Goal: Complete application form: Complete application form

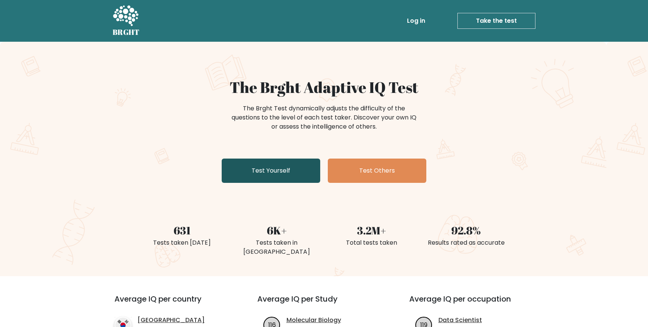
click at [245, 166] on link "Test Yourself" at bounding box center [271, 170] width 99 height 24
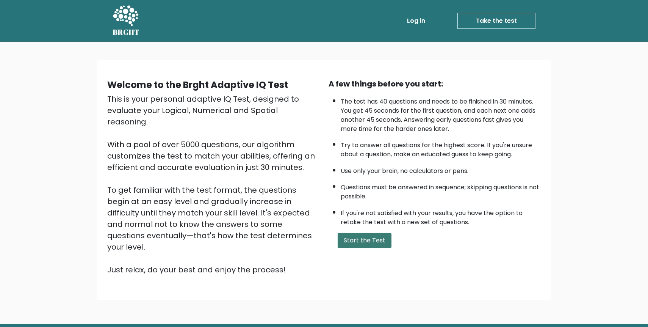
click at [370, 235] on button "Start the Test" at bounding box center [365, 240] width 54 height 15
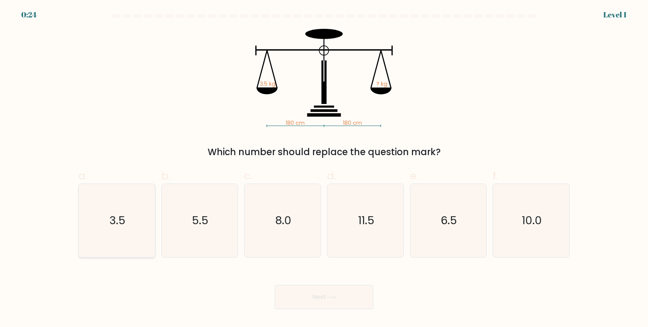
click at [138, 232] on icon "3.5" at bounding box center [116, 220] width 73 height 73
click at [324, 168] on input "a. 3.5" at bounding box center [324, 165] width 0 height 5
radio input "true"
click at [314, 286] on button "Next" at bounding box center [324, 297] width 99 height 24
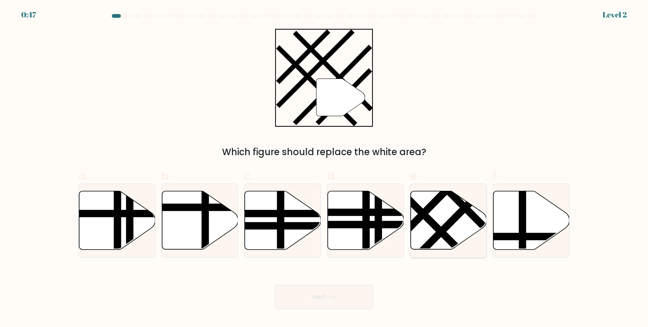
click at [433, 207] on line at bounding box center [435, 200] width 119 height 121
click at [324, 168] on input "e." at bounding box center [324, 165] width 0 height 5
radio input "true"
click at [335, 291] on button "Next" at bounding box center [324, 297] width 99 height 24
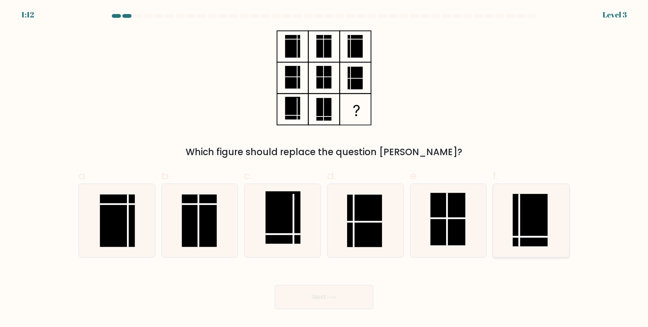
click at [514, 210] on rect at bounding box center [530, 220] width 35 height 52
click at [324, 168] on input "f." at bounding box center [324, 165] width 0 height 5
radio input "true"
click at [334, 290] on button "Next" at bounding box center [324, 297] width 99 height 24
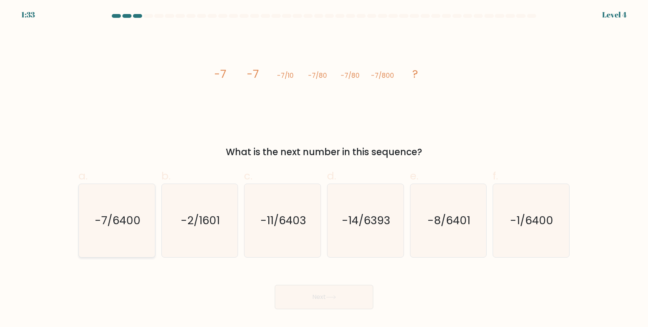
click at [147, 220] on icon "-7/6400" at bounding box center [116, 220] width 73 height 73
click at [324, 168] on input "a. -7/6400" at bounding box center [324, 165] width 0 height 5
radio input "true"
click at [301, 293] on button "Next" at bounding box center [324, 297] width 99 height 24
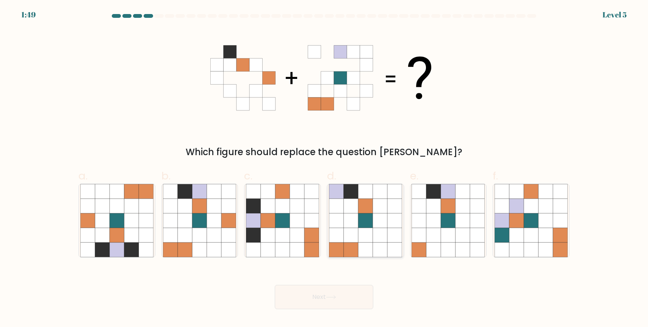
click at [335, 225] on icon at bounding box center [336, 220] width 14 height 14
click at [324, 168] on input "d." at bounding box center [324, 165] width 0 height 5
radio input "true"
click at [341, 288] on button "Next" at bounding box center [324, 297] width 99 height 24
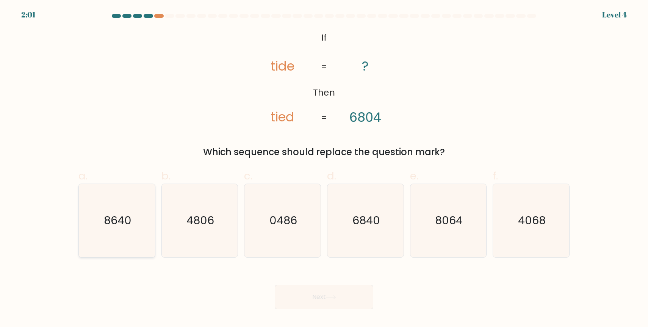
click at [134, 228] on icon "8640" at bounding box center [116, 220] width 73 height 73
click at [324, 168] on input "a. 8640" at bounding box center [324, 165] width 0 height 5
radio input "true"
click at [316, 288] on button "Next" at bounding box center [324, 297] width 99 height 24
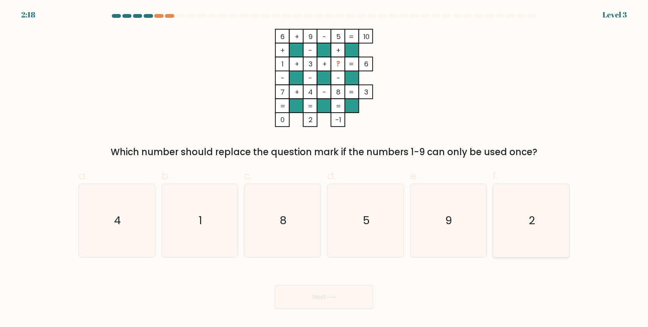
click at [523, 217] on icon "2" at bounding box center [531, 220] width 73 height 73
click at [324, 168] on input "f. 2" at bounding box center [324, 165] width 0 height 5
radio input "true"
click at [351, 291] on button "Next" at bounding box center [324, 297] width 99 height 24
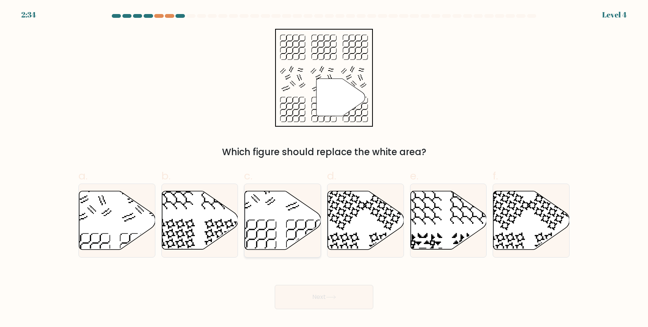
click at [264, 221] on icon at bounding box center [283, 220] width 76 height 58
click at [324, 168] on input "c." at bounding box center [324, 165] width 0 height 5
radio input "true"
click at [316, 288] on button "Next" at bounding box center [324, 297] width 99 height 24
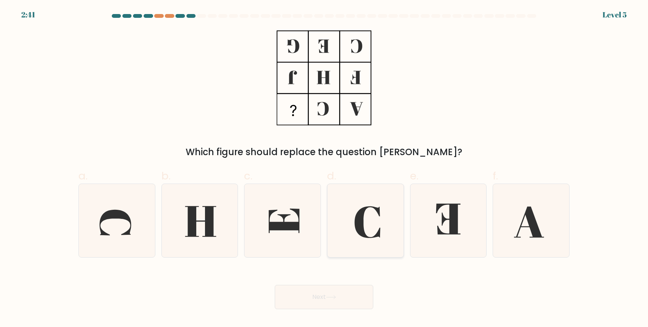
click at [373, 216] on icon at bounding box center [365, 220] width 73 height 73
click at [324, 168] on input "d." at bounding box center [324, 165] width 0 height 5
radio input "true"
click at [431, 218] on icon at bounding box center [448, 220] width 73 height 73
click at [324, 168] on input "e." at bounding box center [324, 165] width 0 height 5
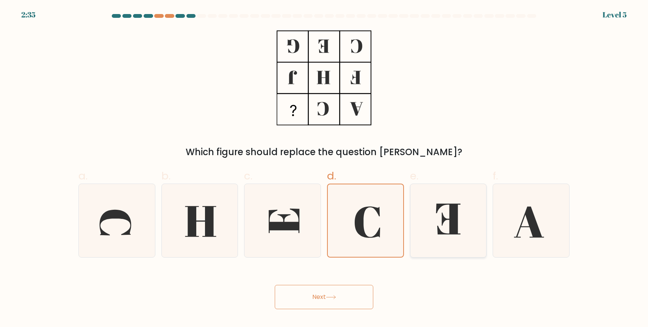
radio input "true"
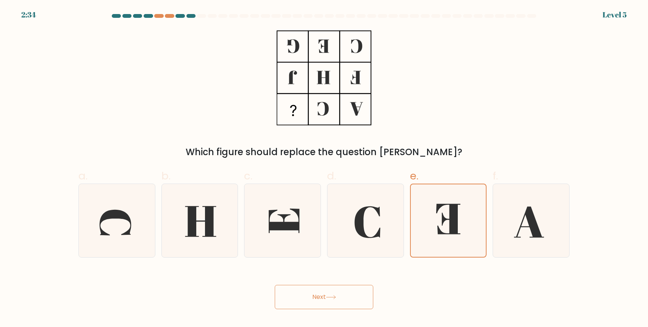
click at [330, 293] on button "Next" at bounding box center [324, 297] width 99 height 24
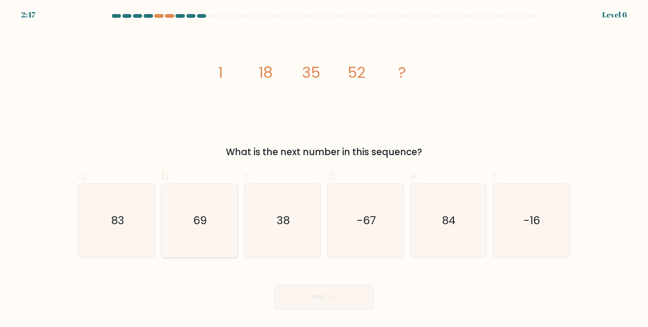
click at [226, 229] on icon "69" at bounding box center [199, 220] width 73 height 73
click at [324, 168] on input "b. 69" at bounding box center [324, 165] width 0 height 5
radio input "true"
click at [316, 276] on div "Next" at bounding box center [324, 287] width 500 height 42
click at [324, 293] on button "Next" at bounding box center [324, 297] width 99 height 24
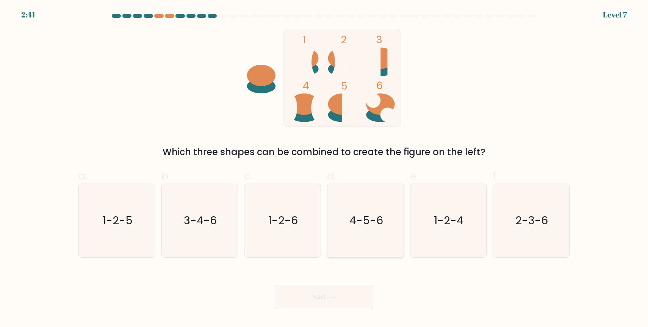
click at [356, 197] on icon "4-5-6" at bounding box center [365, 220] width 73 height 73
click at [324, 168] on input "d. 4-5-6" at bounding box center [324, 165] width 0 height 5
radio input "true"
click at [319, 291] on button "Next" at bounding box center [324, 297] width 99 height 24
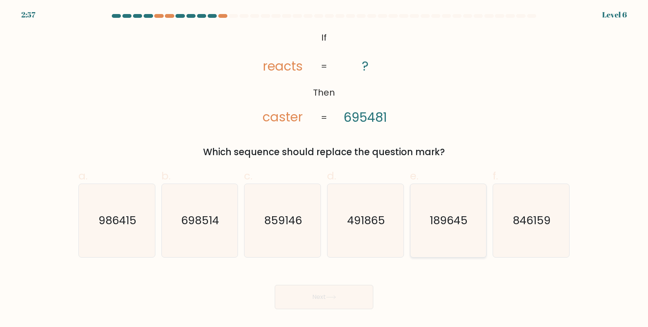
click at [423, 210] on icon "189645" at bounding box center [448, 220] width 73 height 73
click at [324, 168] on input "e. 189645" at bounding box center [324, 165] width 0 height 5
radio input "true"
click at [327, 292] on button "Next" at bounding box center [324, 297] width 99 height 24
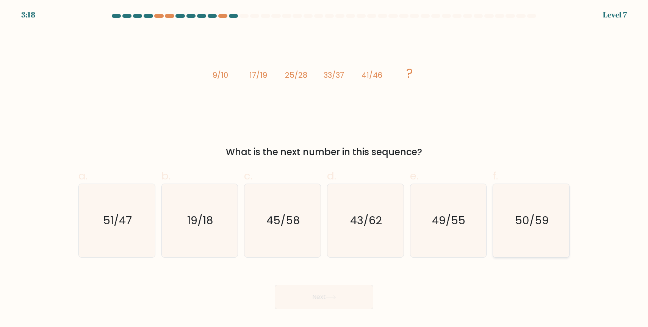
click at [524, 215] on text "50/59" at bounding box center [532, 220] width 34 height 15
click at [324, 168] on input "f. 50/59" at bounding box center [324, 165] width 0 height 5
radio input "true"
click at [352, 292] on button "Next" at bounding box center [324, 297] width 99 height 24
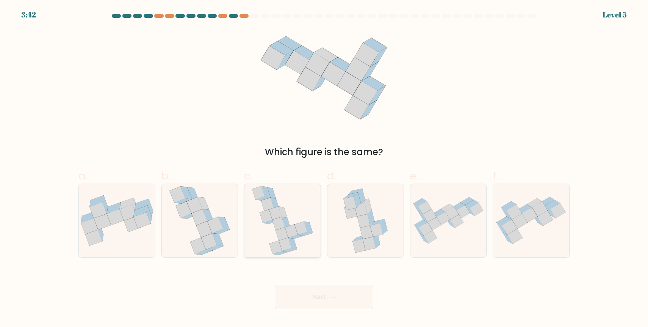
click at [289, 215] on icon at bounding box center [283, 220] width 62 height 73
click at [324, 168] on input "c." at bounding box center [324, 165] width 0 height 5
radio input "true"
click at [335, 296] on icon at bounding box center [330, 296] width 9 height 3
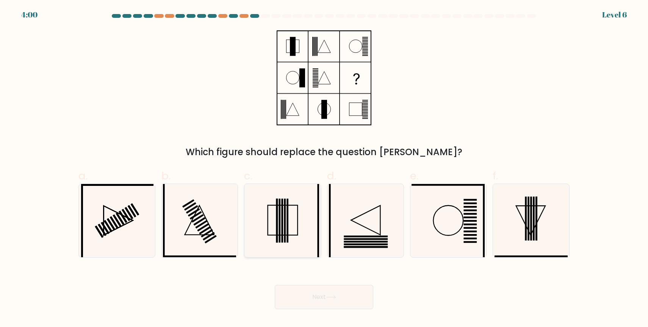
click at [288, 215] on icon at bounding box center [282, 220] width 73 height 73
click at [324, 168] on input "c." at bounding box center [324, 165] width 0 height 5
radio input "true"
click at [341, 299] on button "Next" at bounding box center [324, 297] width 99 height 24
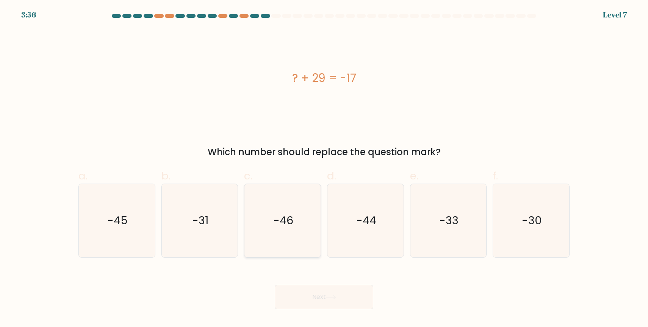
click at [279, 239] on icon "-46" at bounding box center [282, 220] width 73 height 73
click at [324, 168] on input "c. -46" at bounding box center [324, 165] width 0 height 5
radio input "true"
click at [321, 293] on button "Next" at bounding box center [324, 297] width 99 height 24
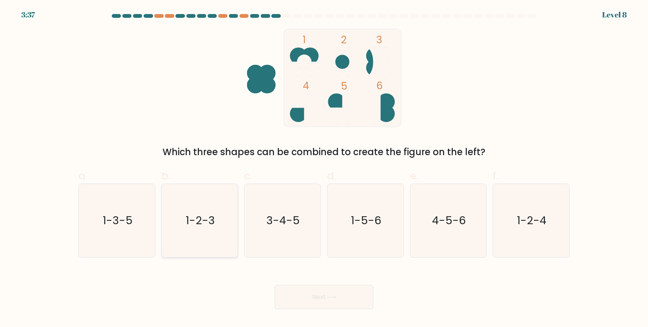
click at [216, 214] on icon "1-2-3" at bounding box center [199, 220] width 73 height 73
click at [324, 168] on input "b. 1-2-3" at bounding box center [324, 165] width 0 height 5
radio input "true"
click at [303, 296] on button "Next" at bounding box center [324, 297] width 99 height 24
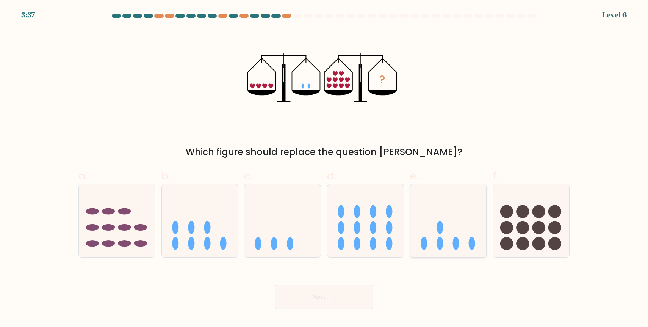
click at [428, 208] on icon at bounding box center [448, 220] width 76 height 63
click at [324, 168] on input "e." at bounding box center [324, 165] width 0 height 5
radio input "true"
click at [345, 288] on button "Next" at bounding box center [324, 297] width 99 height 24
click at [335, 295] on icon at bounding box center [330, 296] width 9 height 3
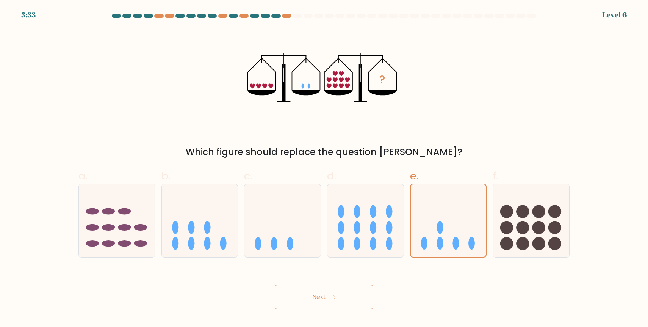
click at [343, 294] on button "Next" at bounding box center [324, 297] width 99 height 24
click at [420, 213] on icon at bounding box center [448, 220] width 76 height 63
click at [324, 168] on input "e." at bounding box center [324, 165] width 0 height 5
radio input "true"
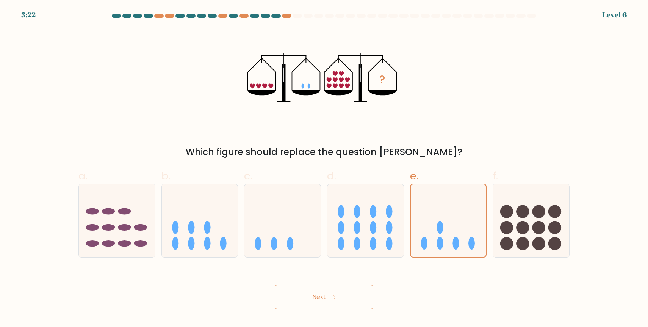
click at [326, 305] on button "Next" at bounding box center [324, 297] width 99 height 24
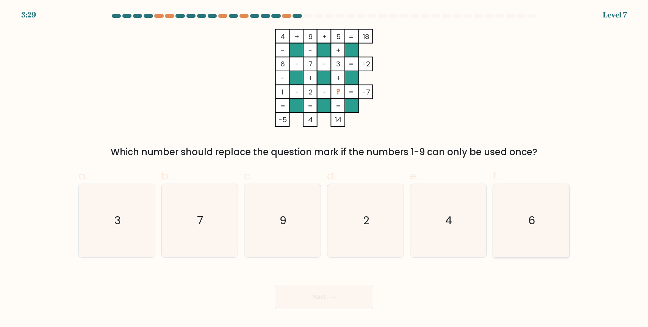
click at [521, 212] on icon "6" at bounding box center [531, 220] width 73 height 73
click at [324, 168] on input "f. 6" at bounding box center [324, 165] width 0 height 5
radio input "true"
click at [357, 287] on button "Next" at bounding box center [324, 297] width 99 height 24
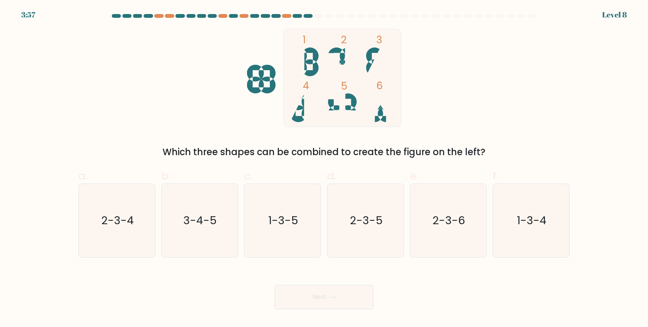
click at [316, 66] on icon at bounding box center [304, 61] width 29 height 29
click at [525, 214] on text "1-3-4" at bounding box center [532, 220] width 30 height 15
click at [324, 168] on input "f. 1-3-4" at bounding box center [324, 165] width 0 height 5
radio input "true"
click at [353, 290] on button "Next" at bounding box center [324, 297] width 99 height 24
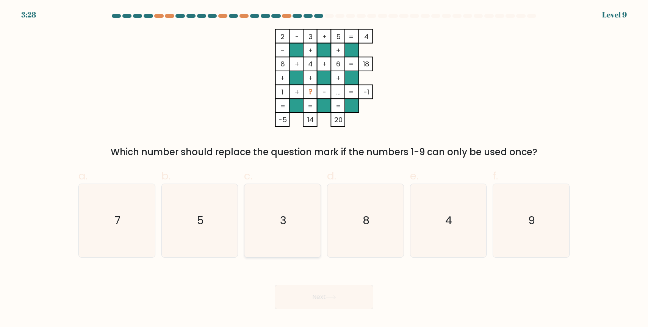
click at [285, 219] on text "3" at bounding box center [283, 220] width 6 height 15
click at [324, 168] on input "c. 3" at bounding box center [324, 165] width 0 height 5
radio input "true"
click at [335, 293] on button "Next" at bounding box center [324, 297] width 99 height 24
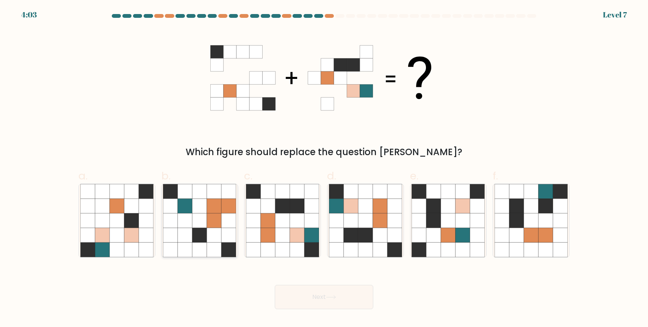
click at [224, 236] on icon at bounding box center [229, 235] width 14 height 14
click at [324, 168] on input "b." at bounding box center [324, 165] width 0 height 5
radio input "true"
click at [335, 286] on button "Next" at bounding box center [324, 297] width 99 height 24
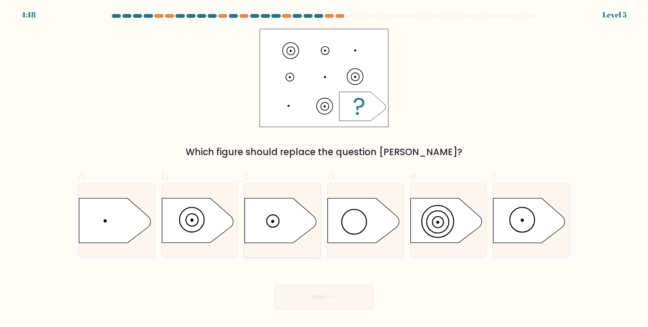
click at [292, 231] on icon at bounding box center [280, 220] width 71 height 44
click at [324, 168] on input "c." at bounding box center [324, 165] width 0 height 5
radio input "true"
click at [332, 300] on button "Next" at bounding box center [324, 297] width 99 height 24
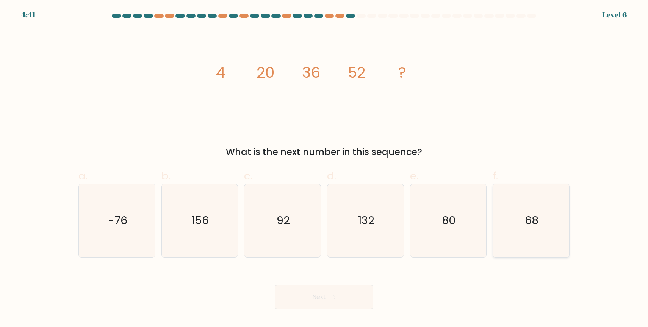
click at [529, 234] on icon "68" at bounding box center [531, 220] width 73 height 73
click at [324, 168] on input "f. 68" at bounding box center [324, 165] width 0 height 5
radio input "true"
click at [352, 291] on button "Next" at bounding box center [324, 297] width 99 height 24
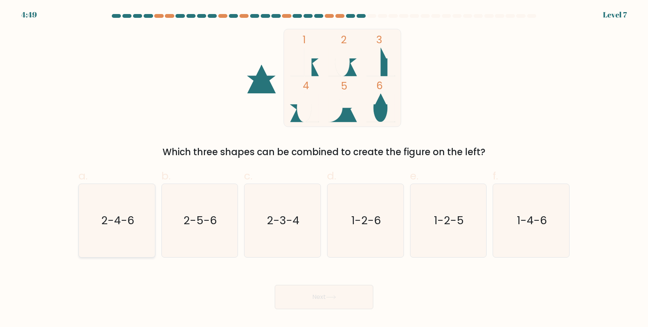
click at [136, 222] on icon "2-4-6" at bounding box center [116, 220] width 73 height 73
click at [324, 168] on input "a. 2-4-6" at bounding box center [324, 165] width 0 height 5
radio input "true"
click at [314, 293] on button "Next" at bounding box center [324, 297] width 99 height 24
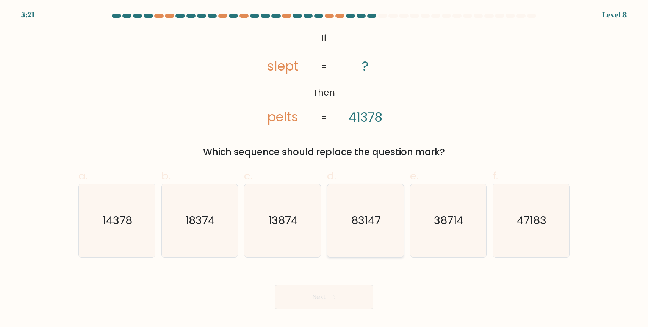
click at [352, 213] on text "83147" at bounding box center [366, 220] width 30 height 15
click at [324, 168] on input "d. 83147" at bounding box center [324, 165] width 0 height 5
radio input "true"
click at [329, 298] on icon at bounding box center [331, 297] width 10 height 4
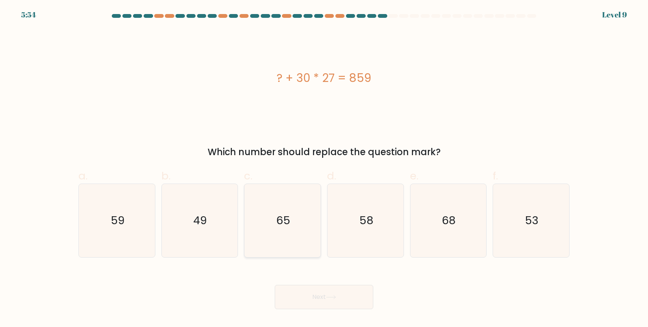
click at [286, 216] on text "65" at bounding box center [283, 220] width 14 height 15
click at [324, 168] on input "c. 65" at bounding box center [324, 165] width 0 height 5
radio input "true"
click at [321, 294] on button "Next" at bounding box center [324, 297] width 99 height 24
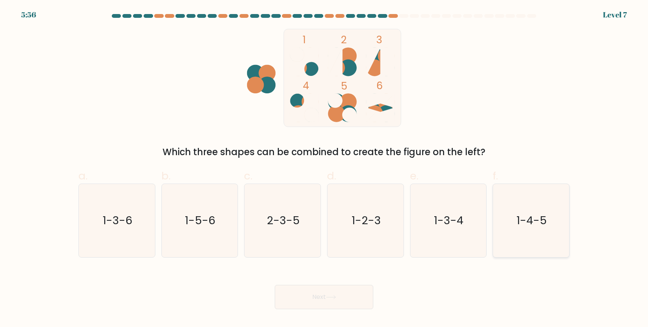
click at [522, 217] on text "1-4-5" at bounding box center [532, 220] width 30 height 15
click at [324, 168] on input "f. 1-4-5" at bounding box center [324, 165] width 0 height 5
radio input "true"
click at [348, 293] on button "Next" at bounding box center [324, 297] width 99 height 24
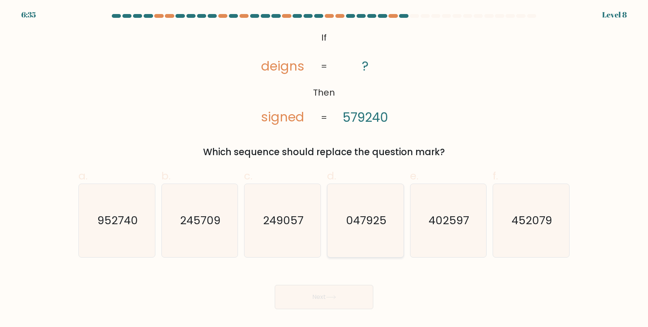
click at [370, 211] on icon "047925" at bounding box center [365, 220] width 73 height 73
click at [324, 168] on input "d. 047925" at bounding box center [324, 165] width 0 height 5
radio input "true"
click at [340, 296] on button "Next" at bounding box center [324, 297] width 99 height 24
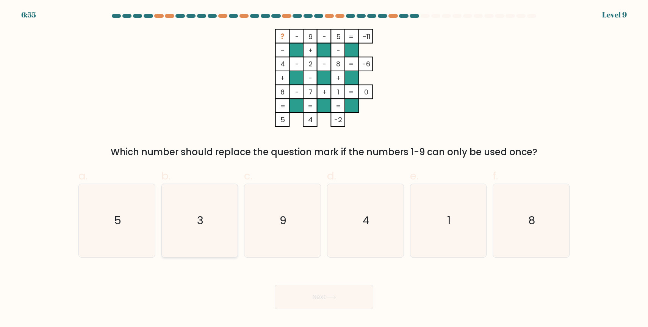
click at [208, 243] on icon "3" at bounding box center [199, 220] width 73 height 73
click at [324, 168] on input "b. 3" at bounding box center [324, 165] width 0 height 5
radio input "true"
click at [333, 293] on button "Next" at bounding box center [324, 297] width 99 height 24
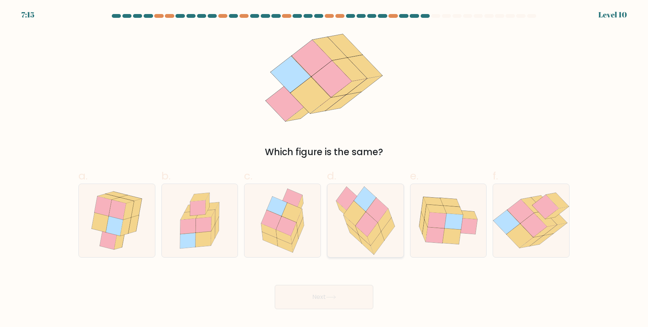
click at [370, 224] on icon at bounding box center [366, 224] width 22 height 25
click at [324, 168] on input "d." at bounding box center [324, 165] width 0 height 5
radio input "true"
click at [348, 291] on button "Next" at bounding box center [324, 297] width 99 height 24
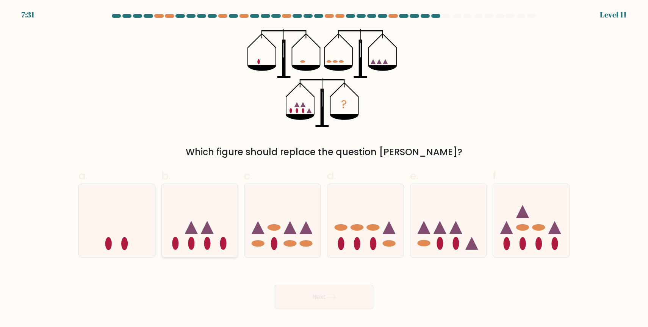
click at [219, 237] on icon at bounding box center [200, 220] width 76 height 63
click at [324, 168] on input "b." at bounding box center [324, 165] width 0 height 5
radio input "true"
click at [319, 289] on button "Next" at bounding box center [324, 297] width 99 height 24
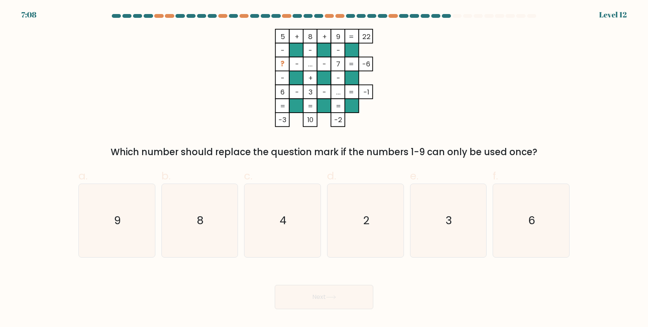
click at [312, 67] on tspan "..." at bounding box center [310, 63] width 5 height 9
click at [284, 64] on tspan "?" at bounding box center [282, 63] width 4 height 9
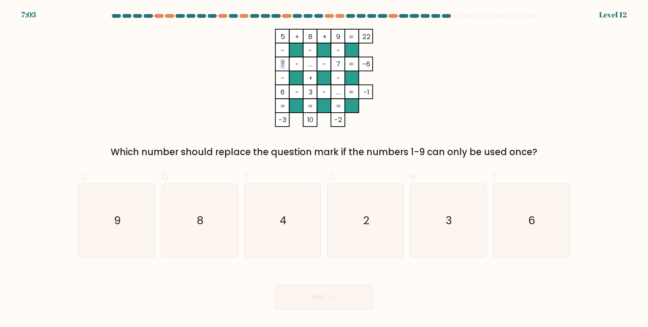
click at [284, 64] on tspan "?" at bounding box center [282, 63] width 4 height 9
click at [283, 63] on tspan "?" at bounding box center [282, 63] width 4 height 9
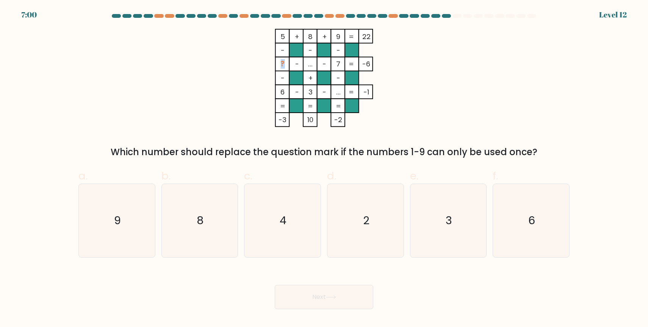
click at [283, 63] on tspan "?" at bounding box center [282, 63] width 4 height 9
click at [283, 64] on tspan "?" at bounding box center [282, 63] width 4 height 9
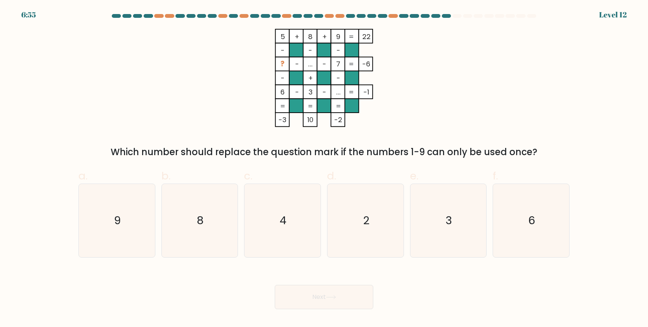
drag, startPoint x: 317, startPoint y: 63, endPoint x: 345, endPoint y: 63, distance: 27.7
click at [345, 63] on icon "5 + 8 + 9 22 - - - ? - ... - 7 -6 - + - 6 - 3 - ... = -1 = = = = -3 10 -2 =" at bounding box center [323, 78] width 227 height 98
click at [326, 72] on rect at bounding box center [324, 78] width 14 height 14
click at [445, 203] on icon "3" at bounding box center [448, 220] width 73 height 73
click at [324, 168] on input "e. 3" at bounding box center [324, 165] width 0 height 5
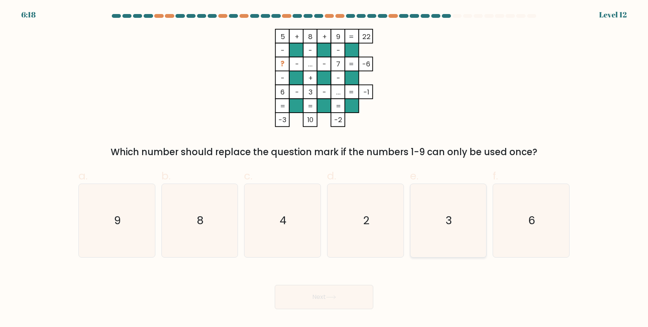
radio input "true"
click at [349, 296] on button "Next" at bounding box center [324, 297] width 99 height 24
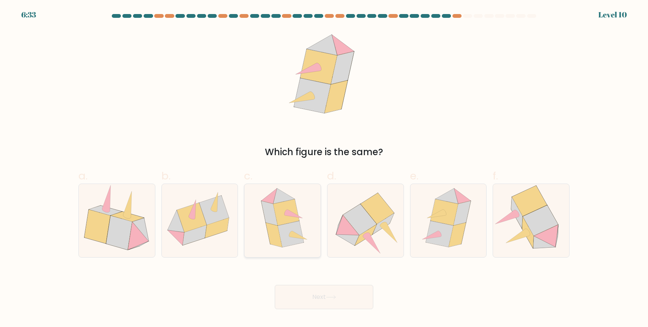
click at [311, 226] on icon at bounding box center [283, 220] width 60 height 73
click at [324, 168] on input "c." at bounding box center [324, 165] width 0 height 5
radio input "true"
click at [313, 297] on button "Next" at bounding box center [324, 297] width 99 height 24
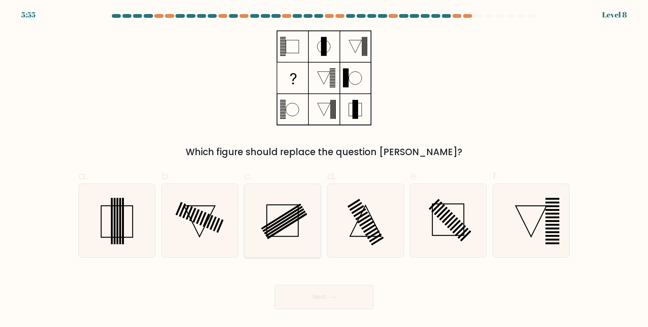
click at [301, 215] on icon at bounding box center [282, 220] width 73 height 73
click at [324, 168] on input "c." at bounding box center [324, 165] width 0 height 5
radio input "true"
click at [322, 294] on button "Next" at bounding box center [324, 297] width 99 height 24
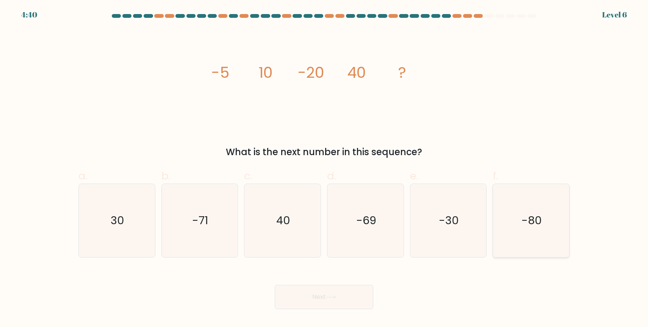
click at [496, 239] on icon "-80" at bounding box center [531, 220] width 73 height 73
click at [324, 168] on input "f. -80" at bounding box center [324, 165] width 0 height 5
radio input "true"
click at [328, 298] on icon at bounding box center [331, 297] width 10 height 4
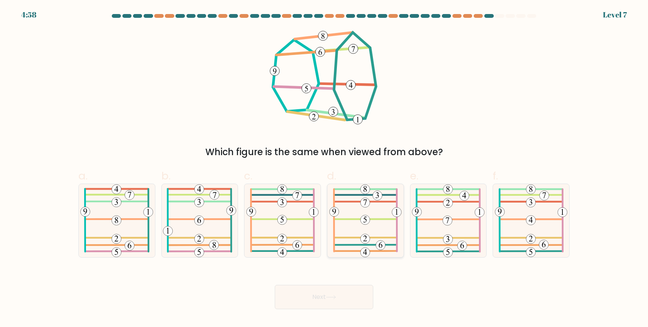
click at [368, 220] on 811 at bounding box center [364, 219] width 9 height 9
click at [324, 168] on input "d." at bounding box center [324, 165] width 0 height 5
radio input "true"
click at [344, 296] on button "Next" at bounding box center [324, 297] width 99 height 24
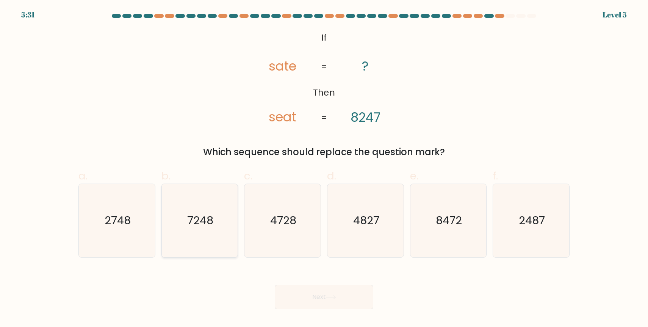
click at [203, 222] on text "7248" at bounding box center [200, 220] width 26 height 15
click at [324, 168] on input "b. 7248" at bounding box center [324, 165] width 0 height 5
radio input "true"
click at [301, 299] on button "Next" at bounding box center [324, 297] width 99 height 24
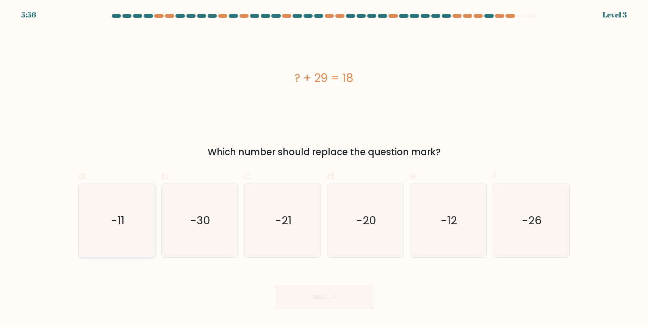
click at [136, 213] on icon "-11" at bounding box center [116, 220] width 73 height 73
click at [324, 168] on input "a. -11" at bounding box center [324, 165] width 0 height 5
radio input "true"
click at [326, 301] on button "Next" at bounding box center [324, 297] width 99 height 24
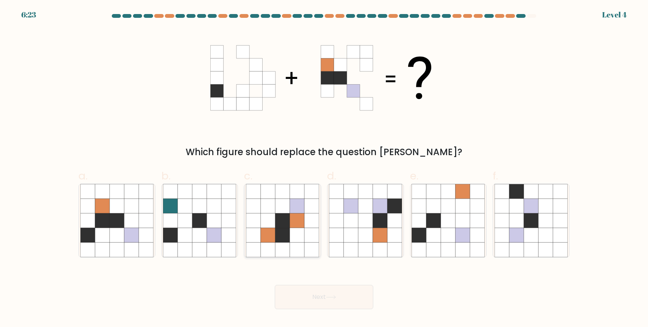
click at [293, 210] on icon at bounding box center [297, 206] width 14 height 14
click at [324, 168] on input "c." at bounding box center [324, 165] width 0 height 5
radio input "true"
click at [137, 236] on icon at bounding box center [131, 235] width 14 height 14
click at [324, 168] on input "a." at bounding box center [324, 165] width 0 height 5
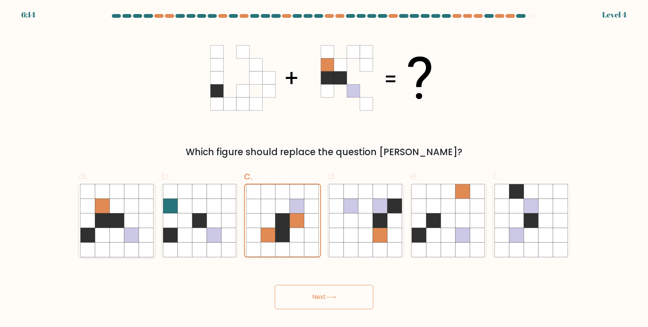
radio input "true"
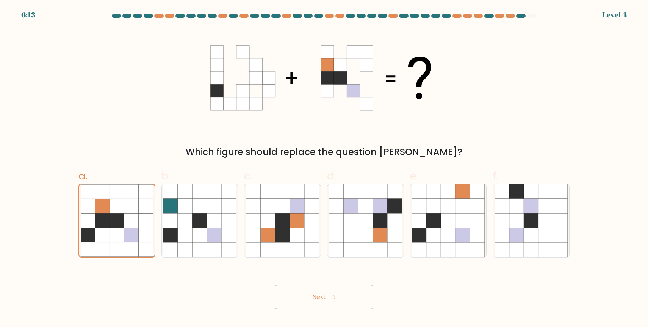
click at [299, 291] on button "Next" at bounding box center [324, 297] width 99 height 24
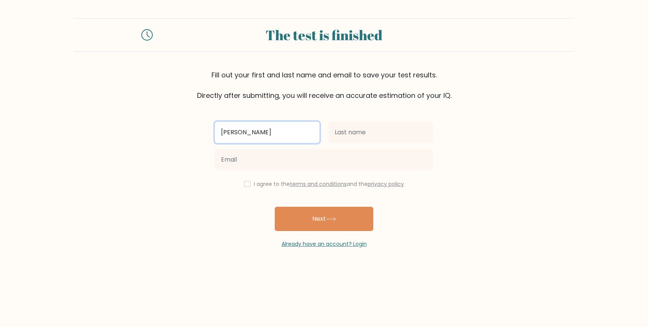
type input "[PERSON_NAME]"
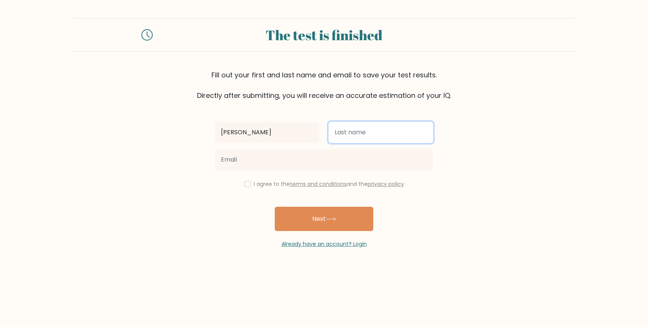
click at [349, 138] on input "text" at bounding box center [381, 132] width 105 height 21
type input "Alasow"
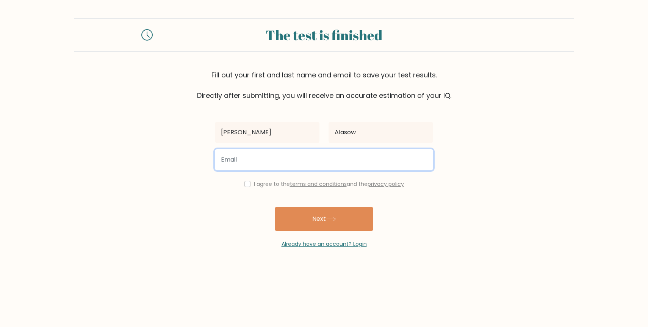
click at [298, 152] on input "email" at bounding box center [324, 159] width 218 height 21
type input "deeq88888@gmail.com"
click at [275, 207] on button "Next" at bounding box center [324, 219] width 99 height 24
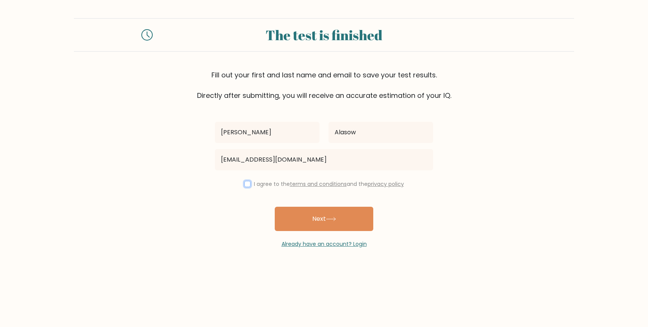
click at [247, 186] on input "checkbox" at bounding box center [247, 184] width 6 height 6
checkbox input "true"
click at [321, 230] on button "Next" at bounding box center [324, 219] width 99 height 24
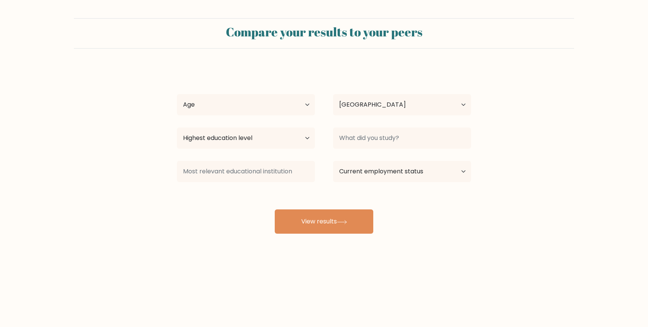
select select "SE"
click at [242, 97] on select "Age Under 18 years old 18-24 years old 25-34 years old 35-44 years old 45-54 ye…" at bounding box center [246, 104] width 138 height 21
select select "18_24"
click at [177, 94] on select "Age Under 18 years old 18-24 years old 25-34 years old 35-44 years old 45-54 ye…" at bounding box center [246, 104] width 138 height 21
click at [238, 148] on select "Highest education level No schooling Primary Lower Secondary Upper Secondary Oc…" at bounding box center [246, 137] width 138 height 21
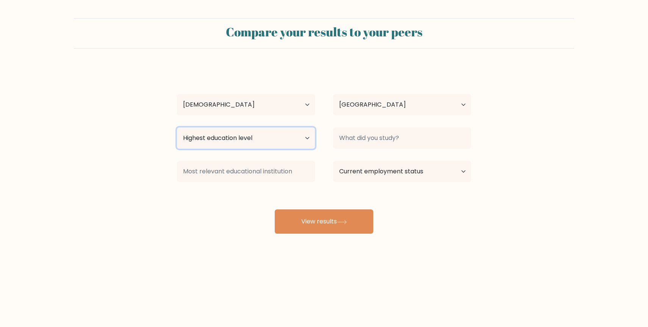
select select "upper_secondary"
click at [177, 127] on select "Highest education level No schooling Primary Lower Secondary Upper Secondary Oc…" at bounding box center [246, 137] width 138 height 21
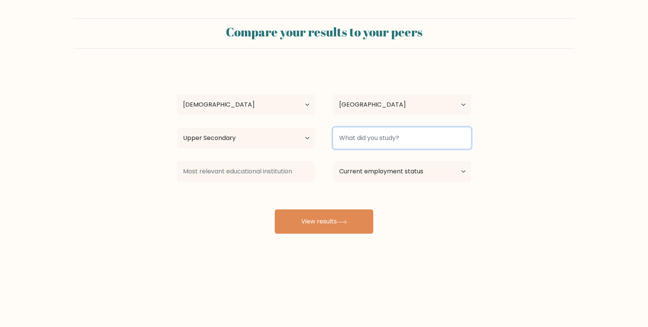
click at [360, 136] on input at bounding box center [402, 137] width 138 height 21
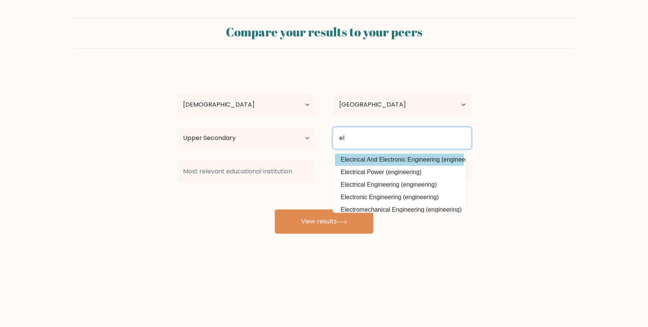
type input "el"
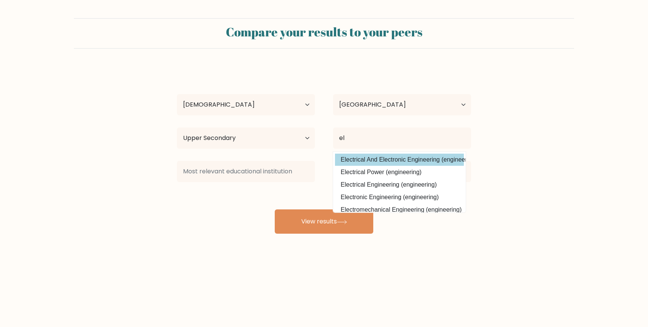
click at [393, 155] on div "mohamed Alasow Age Under 18 years old 18-24 years old 25-34 years old 35-44 yea…" at bounding box center [323, 150] width 303 height 167
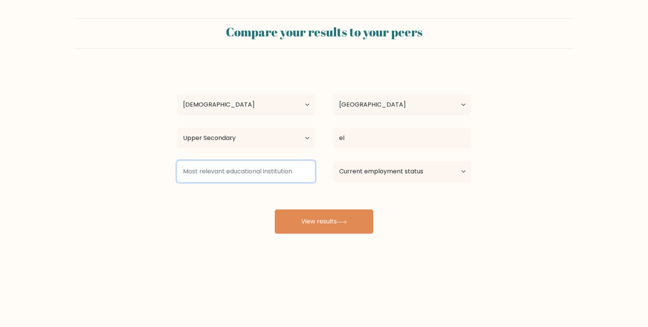
click at [253, 164] on input at bounding box center [246, 171] width 138 height 21
type input "Ållebergsgymnasiet"
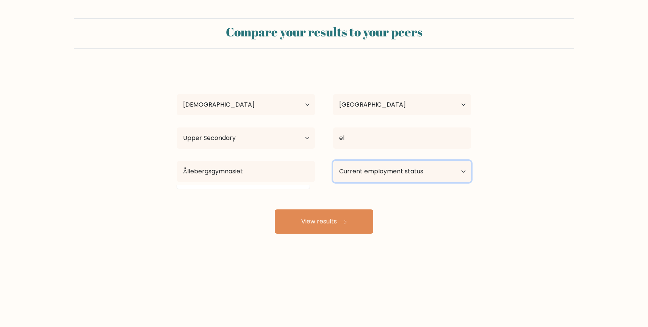
click at [359, 174] on select "Current employment status Employed Student Retired Other / prefer not to answer" at bounding box center [402, 171] width 138 height 21
select select "student"
click at [333, 161] on select "Current employment status Employed Student Retired Other / prefer not to answer" at bounding box center [402, 171] width 138 height 21
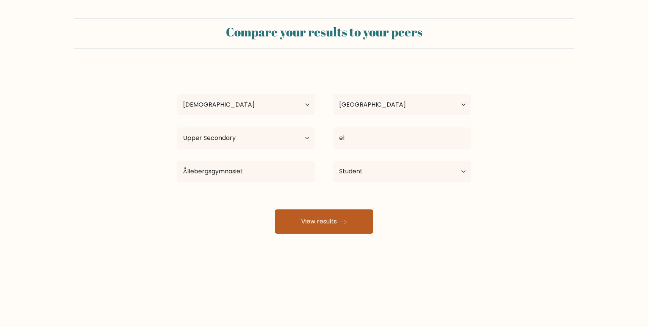
click at [353, 218] on button "View results" at bounding box center [324, 221] width 99 height 24
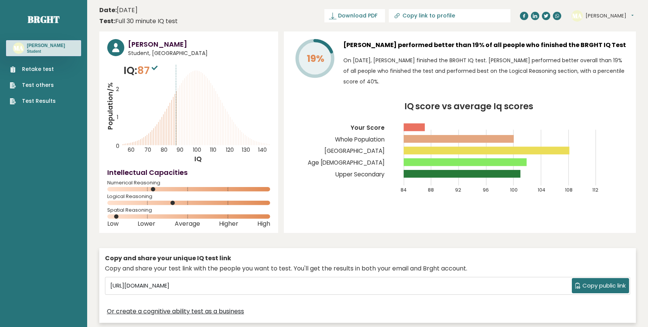
click at [135, 69] on p "IQ: 87" at bounding box center [142, 70] width 36 height 15
click at [143, 69] on span "87" at bounding box center [148, 70] width 22 height 14
